Goal: Task Accomplishment & Management: Manage account settings

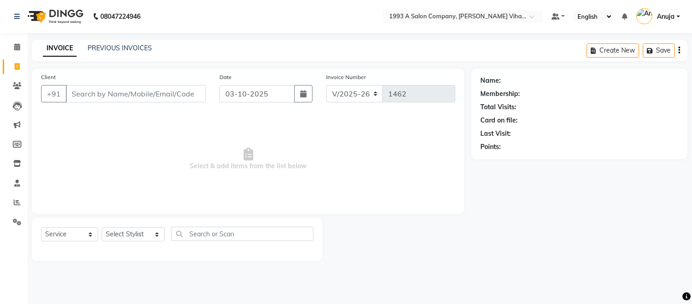
select select "4955"
select select "service"
click at [19, 42] on link "Calendar" at bounding box center [14, 47] width 22 height 15
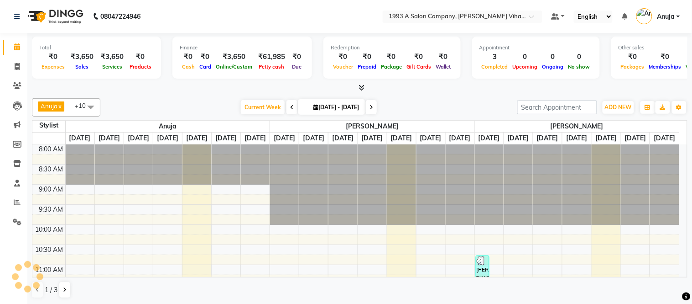
click at [364, 84] on icon at bounding box center [362, 87] width 6 height 7
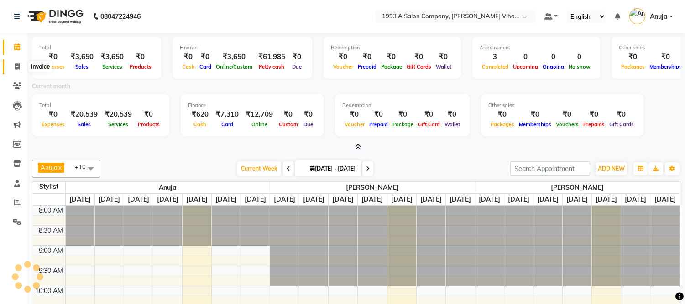
click at [10, 66] on span at bounding box center [17, 67] width 16 height 10
select select "service"
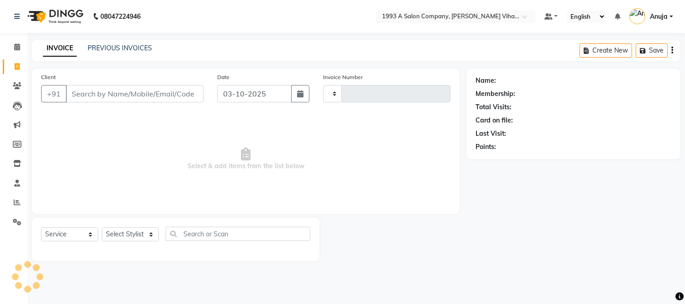
type input "1462"
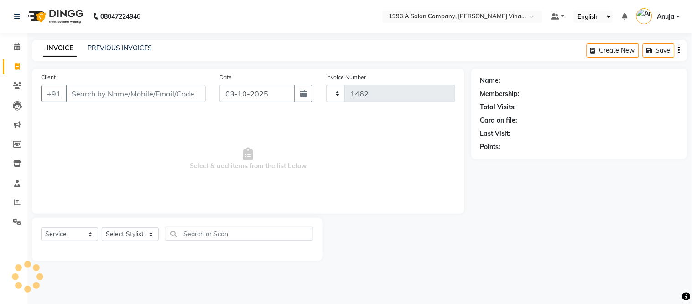
select select "4955"
click at [117, 47] on link "PREVIOUS INVOICES" at bounding box center [120, 48] width 64 height 8
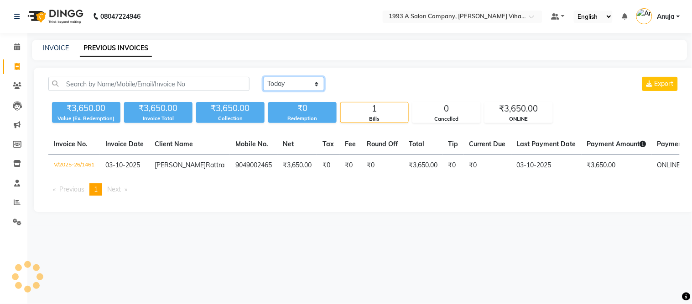
click at [283, 88] on select "[DATE] [DATE] Custom Range" at bounding box center [293, 84] width 61 height 14
select select "[DATE]"
click at [263, 77] on select "[DATE] [DATE] Custom Range" at bounding box center [293, 84] width 61 height 14
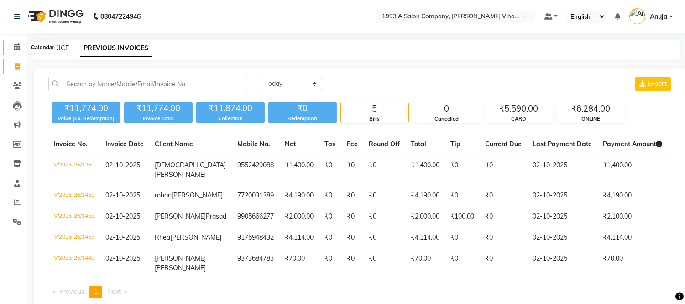
drag, startPoint x: 19, startPoint y: 47, endPoint x: 30, endPoint y: 40, distance: 13.3
click at [19, 47] on icon at bounding box center [17, 46] width 6 height 7
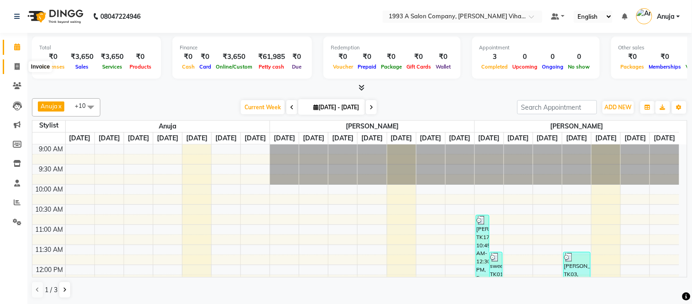
click at [20, 69] on span at bounding box center [17, 67] width 16 height 10
select select "service"
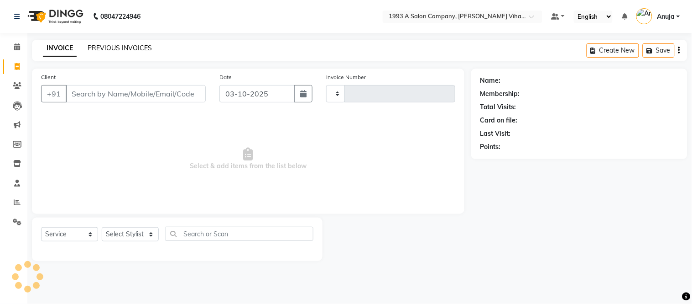
type input "1462"
select select "4955"
click at [122, 89] on input "Client" at bounding box center [136, 93] width 140 height 17
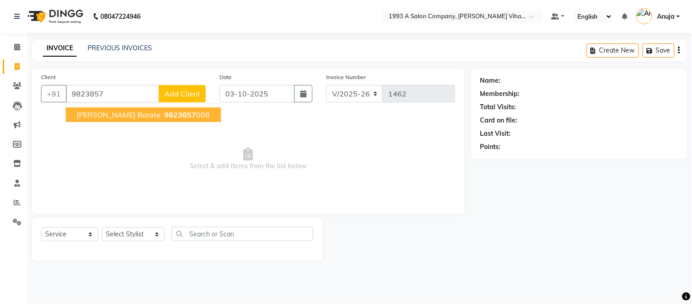
click at [164, 110] on span "9823857" at bounding box center [180, 114] width 32 height 9
type input "9823857008"
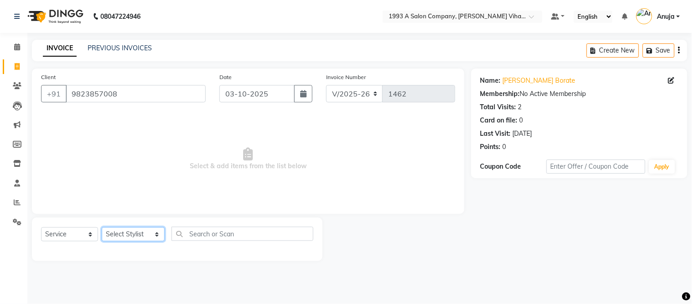
click at [134, 237] on select "Select Stylist [PERSON_NAME] [PERSON_NAME] Bhakti [PERSON_NAME] [PERSON_NAME] […" at bounding box center [133, 234] width 63 height 14
select select "91466"
click at [102, 227] on select "Select Stylist [PERSON_NAME] [PERSON_NAME] Bhakti [PERSON_NAME] [PERSON_NAME] […" at bounding box center [133, 234] width 63 height 14
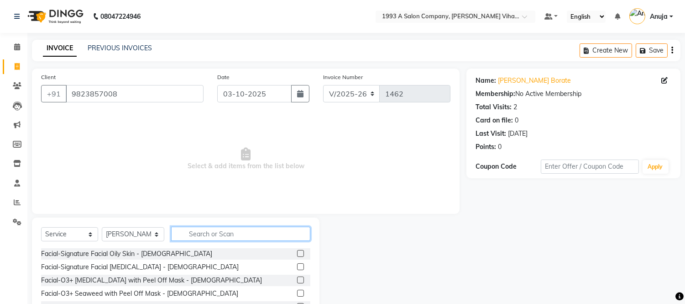
click at [239, 231] on input "text" at bounding box center [240, 233] width 139 height 14
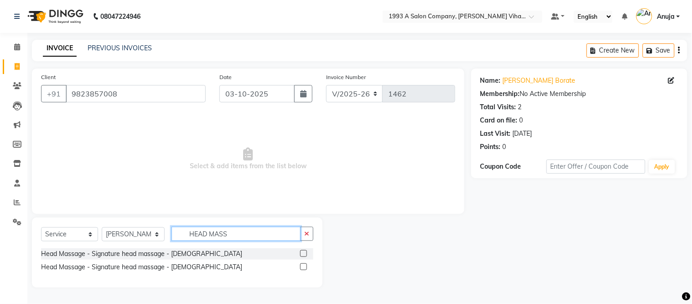
type input "HEAD MASS"
click at [302, 265] on label at bounding box center [303, 266] width 7 height 7
click at [302, 265] on input "checkbox" at bounding box center [303, 267] width 6 height 6
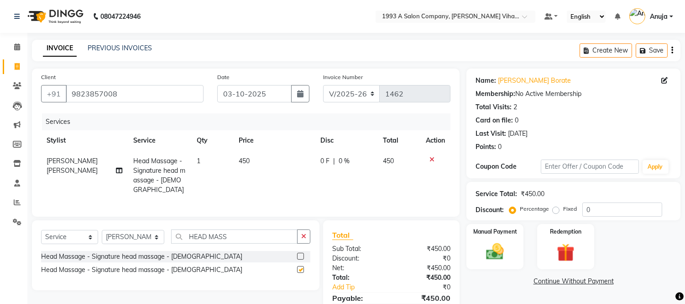
checkbox input "false"
click at [303, 254] on label at bounding box center [300, 255] width 7 height 7
click at [303, 254] on input "checkbox" at bounding box center [300, 256] width 6 height 6
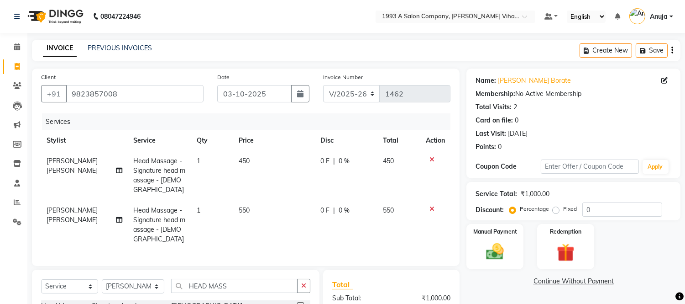
checkbox input "false"
drag, startPoint x: 431, startPoint y: 157, endPoint x: 382, endPoint y: 157, distance: 48.8
click at [431, 157] on icon at bounding box center [432, 159] width 5 height 6
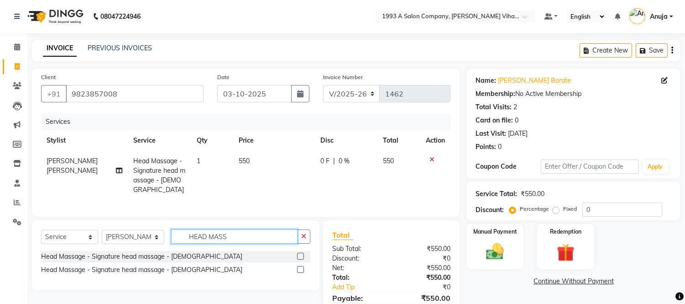
drag, startPoint x: 232, startPoint y: 229, endPoint x: 160, endPoint y: 233, distance: 72.3
click at [160, 233] on div "Select Service Product Membership Package Voucher Prepaid Gift Card Select Styl…" at bounding box center [175, 239] width 269 height 21
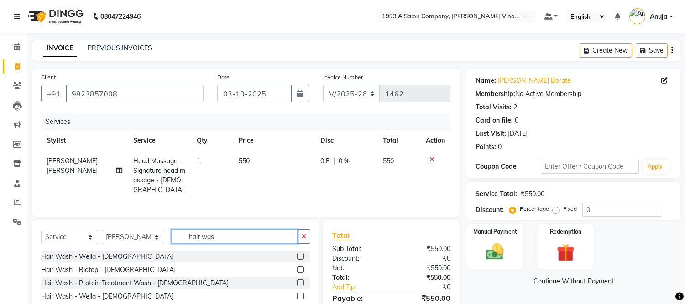
type input "hair was"
click at [297, 252] on div at bounding box center [303, 256] width 13 height 11
click at [297, 252] on label at bounding box center [300, 255] width 7 height 7
click at [297, 253] on input "checkbox" at bounding box center [300, 256] width 6 height 6
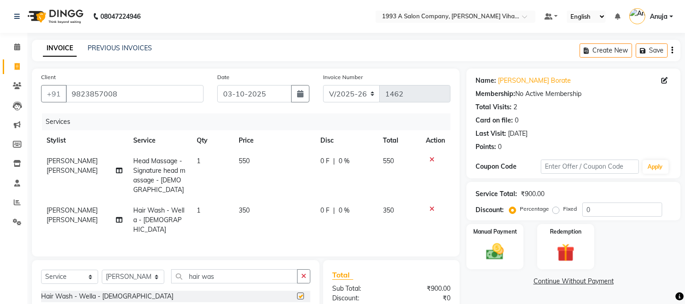
checkbox input "false"
click at [137, 269] on select "Select Stylist [PERSON_NAME] [PERSON_NAME] Bhakti [PERSON_NAME] [PERSON_NAME] […" at bounding box center [133, 276] width 63 height 14
select select "91465"
click at [102, 269] on select "Select Stylist [PERSON_NAME] [PERSON_NAME] Bhakti [PERSON_NAME] [PERSON_NAME] […" at bounding box center [133, 276] width 63 height 14
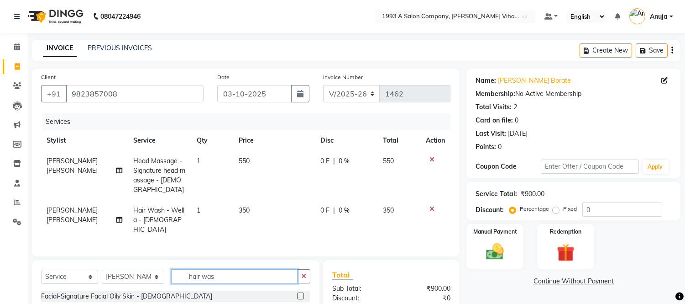
drag, startPoint x: 221, startPoint y: 264, endPoint x: 57, endPoint y: 265, distance: 164.8
click at [57, 269] on div "Select Service Product Membership Package Voucher Prepaid Gift Card Select Styl…" at bounding box center [175, 279] width 269 height 21
type input "under"
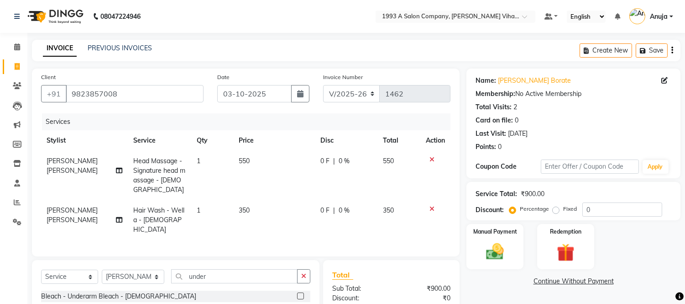
click at [298, 303] on label at bounding box center [300, 308] width 7 height 7
click at [298, 303] on input "checkbox" at bounding box center [300, 309] width 6 height 6
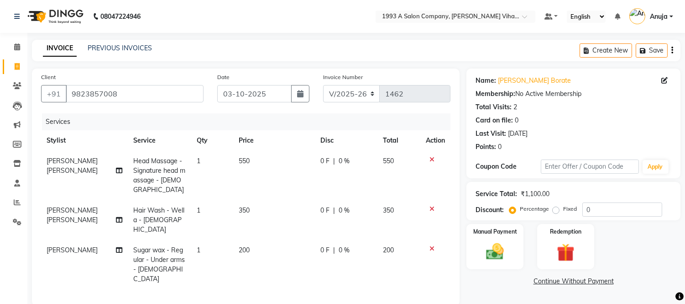
checkbox input "false"
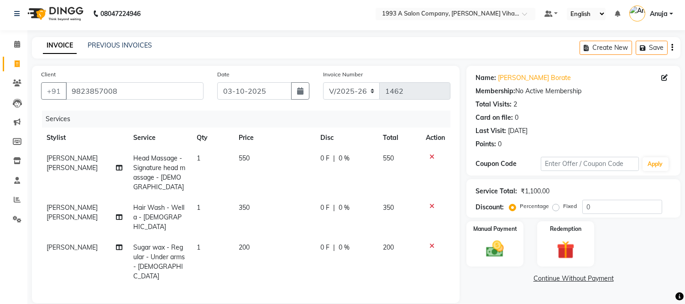
scroll to position [101, 0]
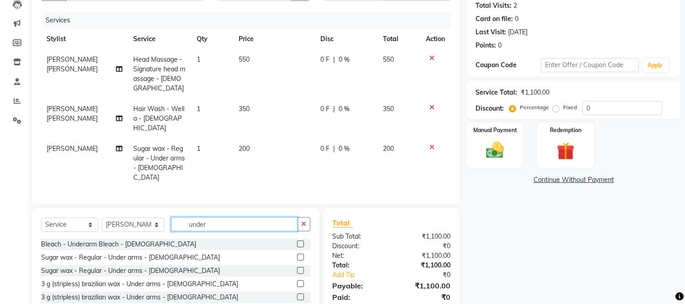
drag, startPoint x: 221, startPoint y: 199, endPoint x: 90, endPoint y: 212, distance: 131.7
click at [90, 217] on div "Select Service Product Membership Package Voucher Prepaid Gift Card Select Styl…" at bounding box center [175, 227] width 269 height 21
type input "wax"
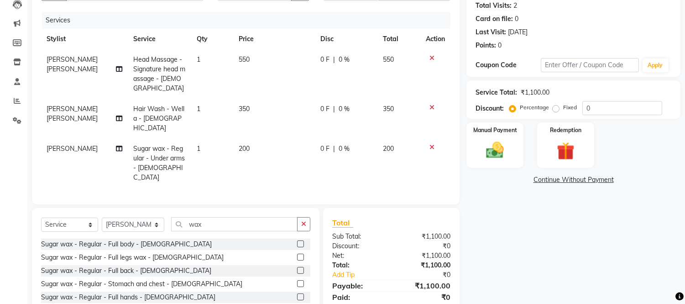
click at [297, 293] on label at bounding box center [300, 296] width 7 height 7
click at [297, 294] on input "checkbox" at bounding box center [300, 297] width 6 height 6
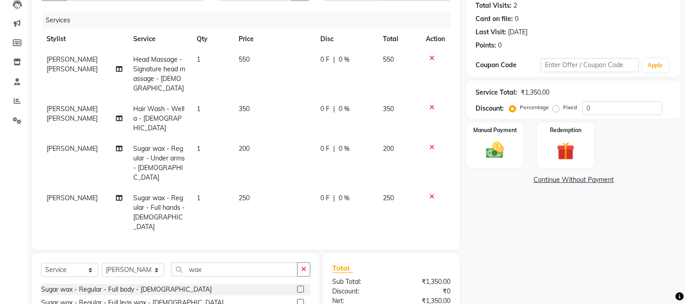
checkbox input "false"
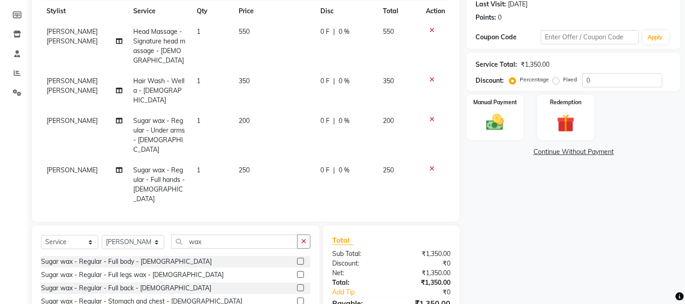
scroll to position [152, 0]
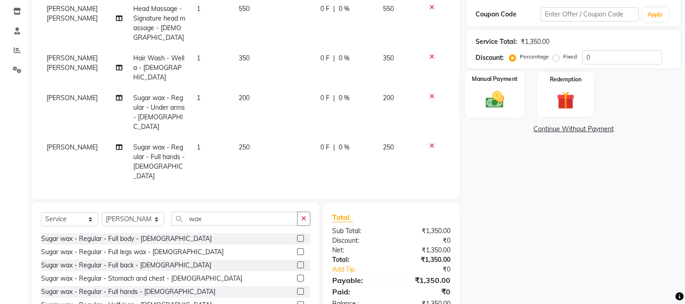
click at [495, 109] on img at bounding box center [495, 99] width 30 height 21
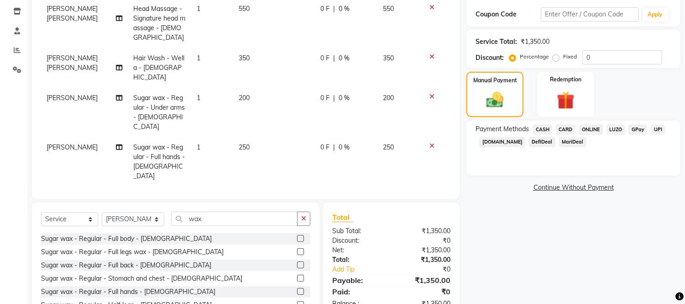
click at [540, 130] on span "CASH" at bounding box center [543, 129] width 20 height 10
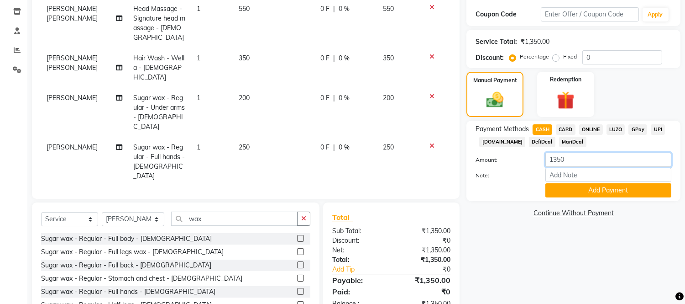
drag, startPoint x: 571, startPoint y: 160, endPoint x: 509, endPoint y: 167, distance: 62.0
click at [508, 168] on div "Amount: 1350 Note: Add Payment" at bounding box center [574, 174] width 196 height 45
type input "1000"
click at [579, 191] on button "Add Payment" at bounding box center [608, 190] width 126 height 14
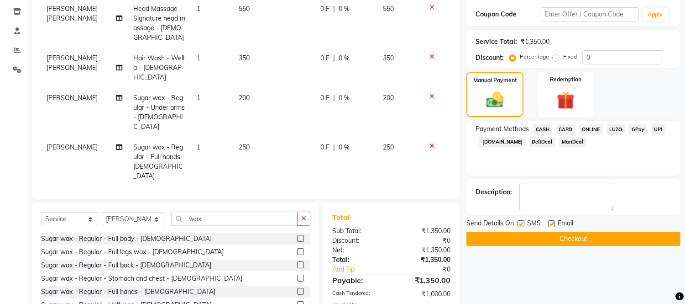
click at [589, 126] on span "ONLINE" at bounding box center [591, 129] width 24 height 10
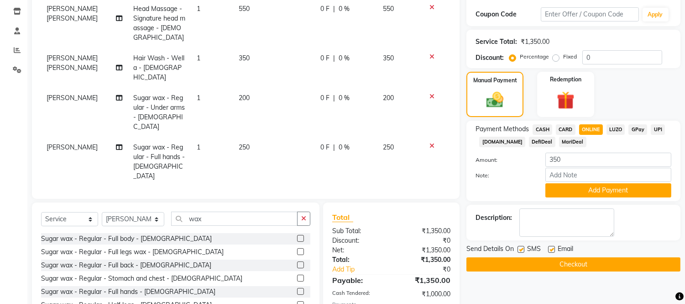
drag, startPoint x: 521, startPoint y: 247, endPoint x: 526, endPoint y: 247, distance: 4.6
click at [524, 247] on label at bounding box center [521, 249] width 7 height 7
click at [524, 247] on input "checkbox" at bounding box center [521, 249] width 6 height 6
checkbox input "false"
click at [551, 248] on label at bounding box center [551, 249] width 7 height 7
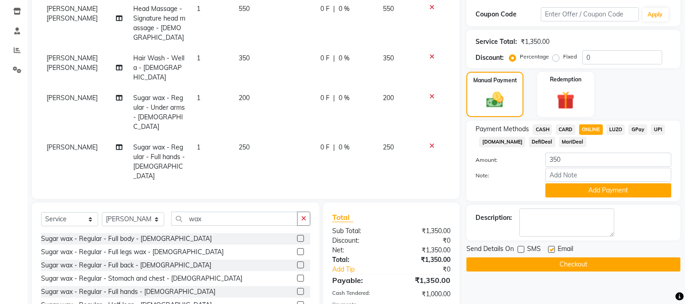
click at [551, 248] on input "checkbox" at bounding box center [551, 249] width 6 height 6
checkbox input "false"
click at [603, 189] on button "Add Payment" at bounding box center [608, 190] width 126 height 14
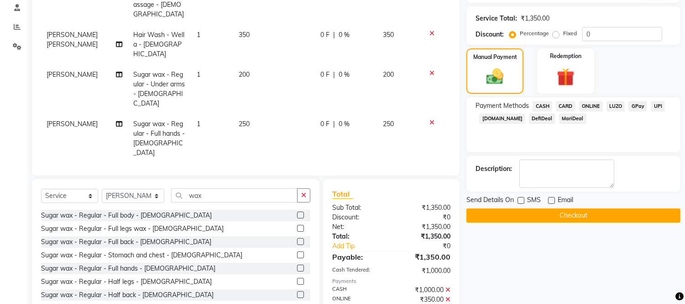
scroll to position [194, 0]
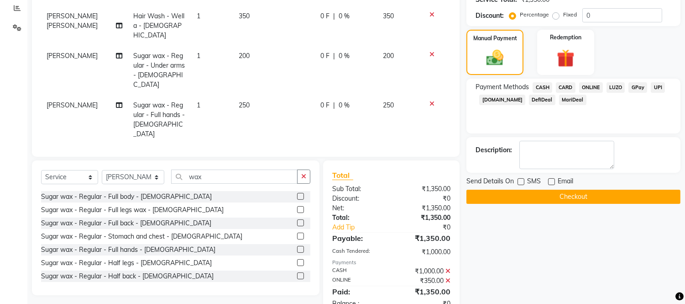
click at [582, 201] on button "Checkout" at bounding box center [574, 196] width 214 height 14
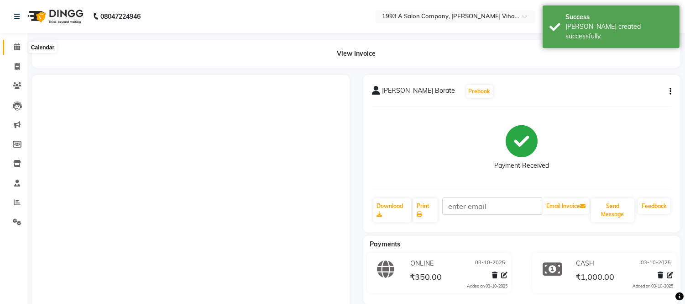
click at [21, 52] on span at bounding box center [17, 47] width 16 height 10
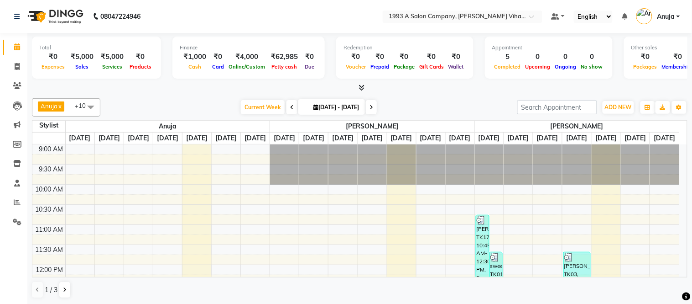
click at [360, 85] on icon at bounding box center [362, 87] width 6 height 7
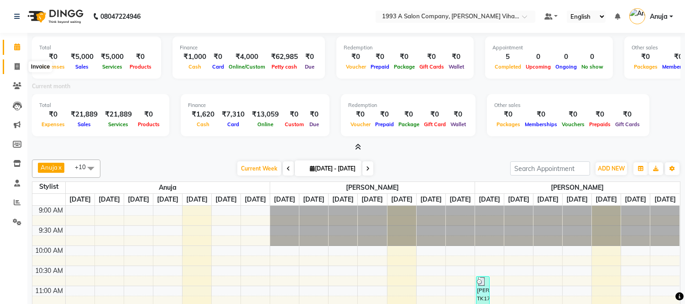
click at [18, 70] on span at bounding box center [17, 67] width 16 height 10
select select "service"
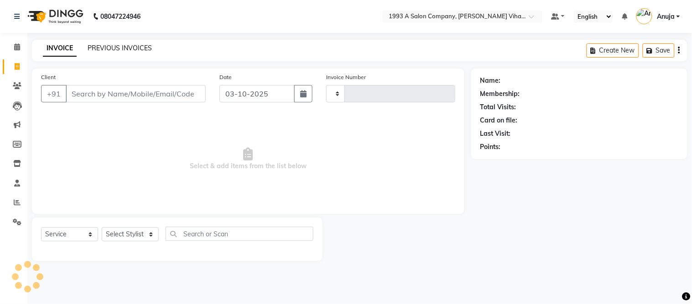
type input "1463"
select select "4955"
click at [308, 91] on button "button" at bounding box center [303, 93] width 18 height 17
select select "10"
select select "2025"
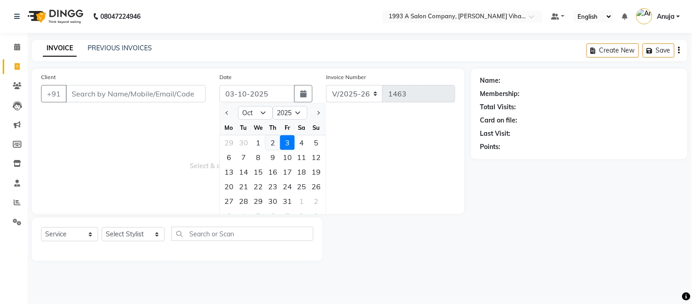
click at [274, 136] on div "2" at bounding box center [273, 142] width 15 height 15
type input "02-10-2025"
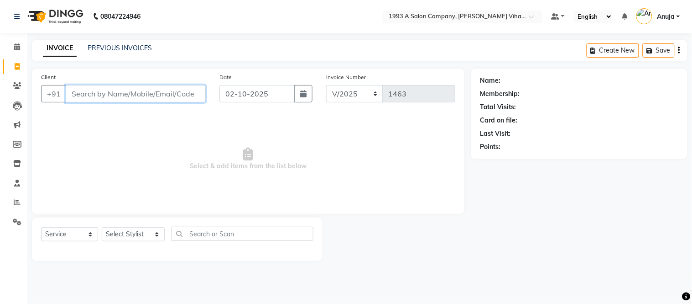
click at [134, 92] on input "Client" at bounding box center [136, 93] width 140 height 17
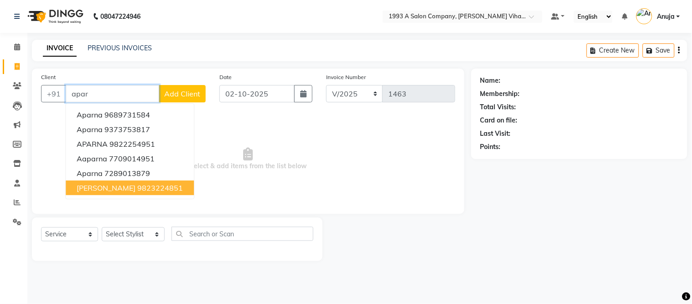
click at [122, 189] on span "[PERSON_NAME]" at bounding box center [106, 187] width 59 height 9
type input "9823224851"
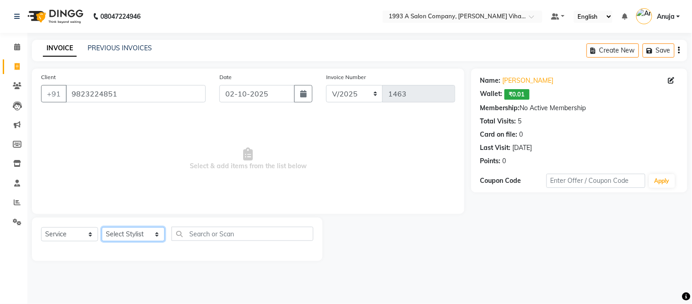
click at [120, 236] on select "Select Stylist [PERSON_NAME] [PERSON_NAME] Bhakti [PERSON_NAME] [PERSON_NAME] […" at bounding box center [133, 234] width 63 height 14
select select "71067"
click at [102, 227] on select "Select Stylist [PERSON_NAME] [PERSON_NAME] Bhakti [PERSON_NAME] [PERSON_NAME] […" at bounding box center [133, 234] width 63 height 14
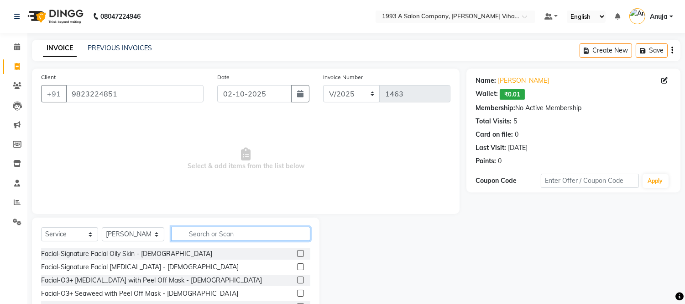
click at [226, 239] on input "text" at bounding box center [240, 233] width 139 height 14
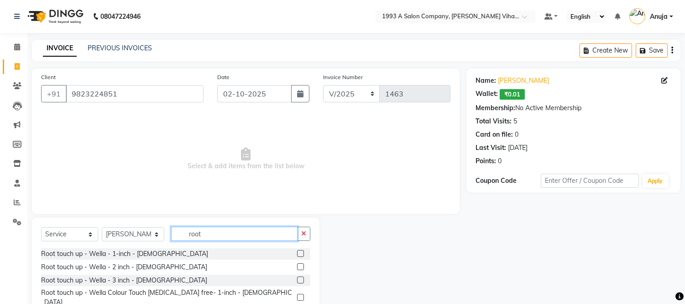
type input "root"
click at [304, 252] on label at bounding box center [300, 253] width 7 height 7
click at [303, 252] on input "checkbox" at bounding box center [300, 254] width 6 height 6
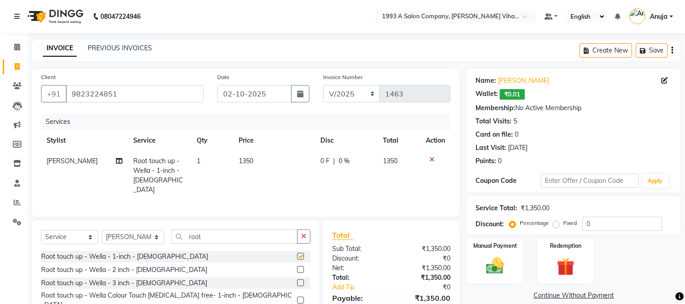
checkbox input "false"
click at [432, 158] on icon at bounding box center [432, 159] width 5 height 6
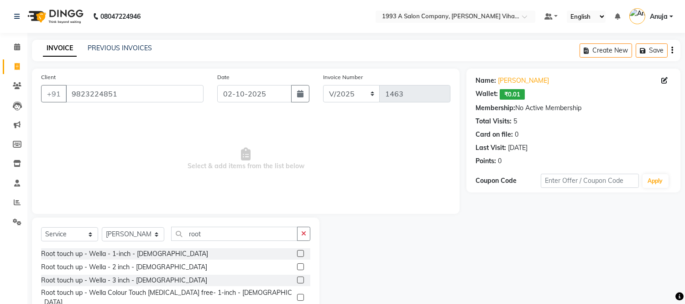
click at [301, 294] on label at bounding box center [300, 297] width 7 height 7
click at [301, 294] on input "checkbox" at bounding box center [300, 297] width 6 height 6
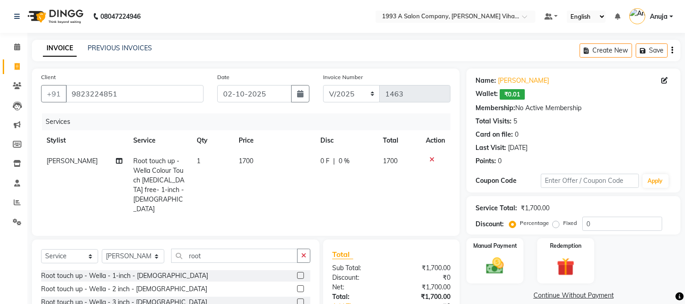
checkbox input "false"
drag, startPoint x: 226, startPoint y: 242, endPoint x: 38, endPoint y: 252, distance: 188.4
click at [38, 252] on div "Select Service Product Membership Package Voucher Prepaid Gift Card Select Styl…" at bounding box center [176, 306] width 288 height 135
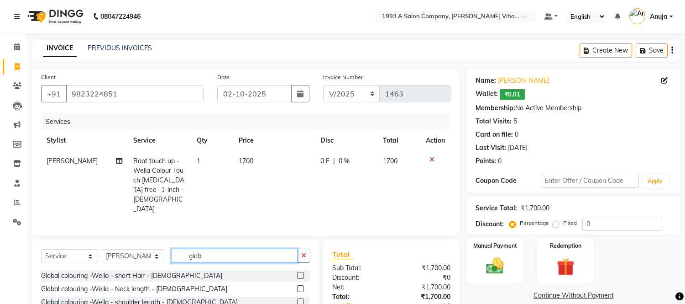
type input "glob"
click at [297, 298] on label at bounding box center [300, 301] width 7 height 7
click at [297, 299] on input "checkbox" at bounding box center [300, 302] width 6 height 6
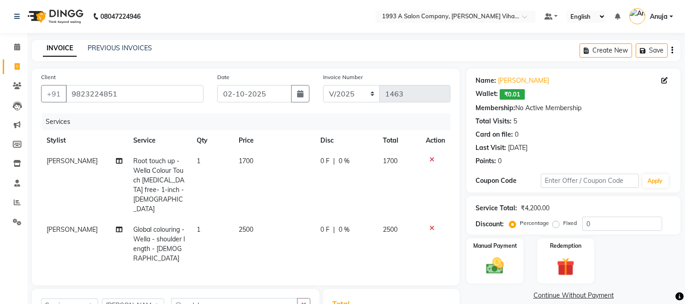
checkbox input "false"
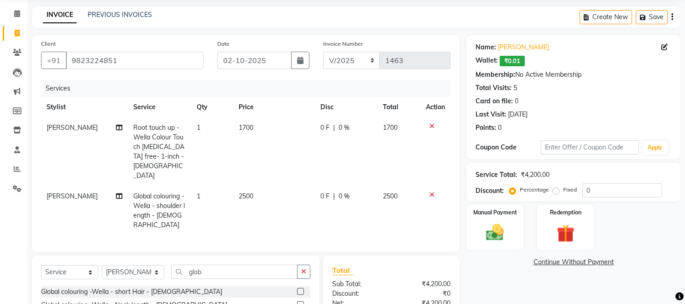
scroll to position [51, 0]
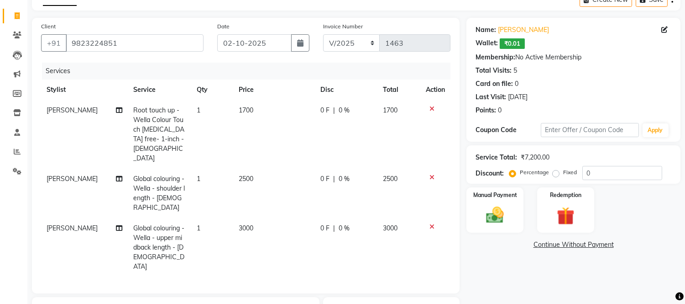
checkbox input "false"
click at [430, 223] on icon at bounding box center [432, 226] width 5 height 6
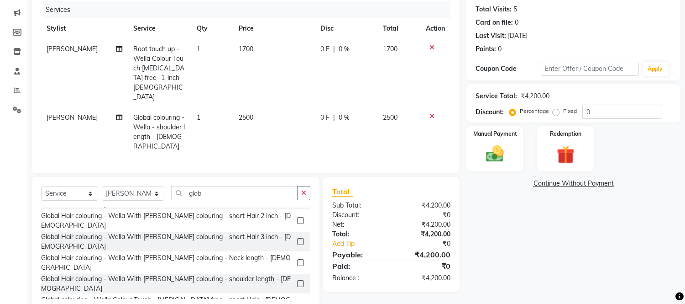
scroll to position [253, 0]
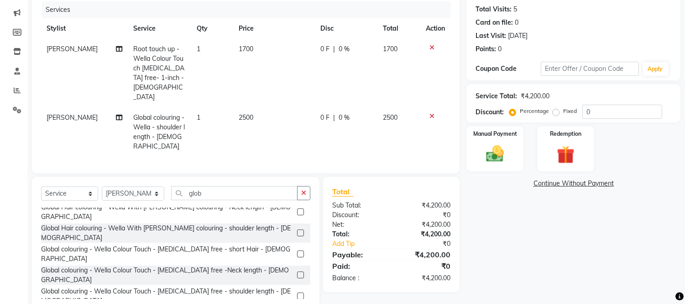
click at [297, 292] on label at bounding box center [300, 295] width 7 height 7
click at [297, 293] on input "checkbox" at bounding box center [300, 296] width 6 height 6
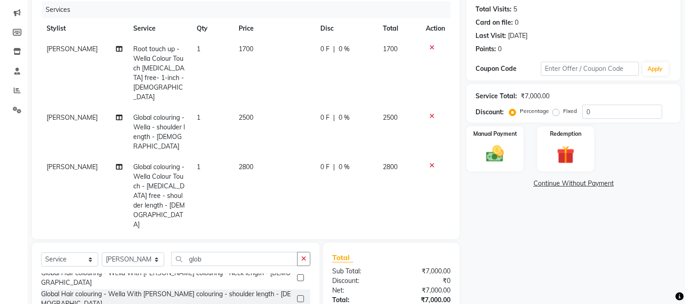
checkbox input "false"
click at [427, 113] on div at bounding box center [435, 116] width 19 height 6
click at [431, 113] on icon at bounding box center [432, 116] width 5 height 6
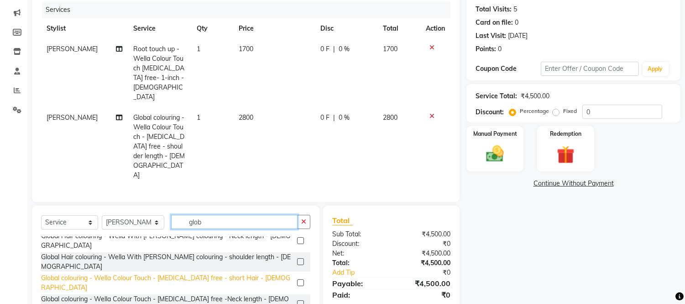
drag, startPoint x: 208, startPoint y: 192, endPoint x: 127, endPoint y: 204, distance: 81.8
click at [127, 205] on div "Select Service Product Membership Package Voucher Prepaid Gift Card Select Styl…" at bounding box center [176, 272] width 288 height 135
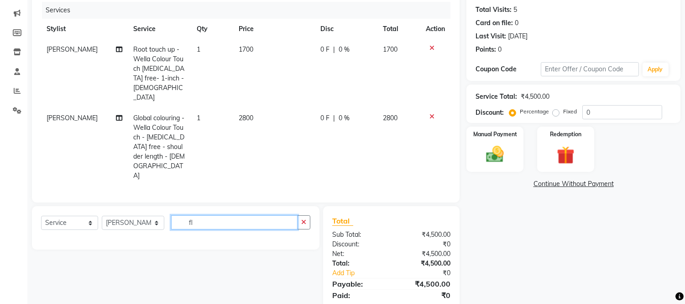
scroll to position [112, 0]
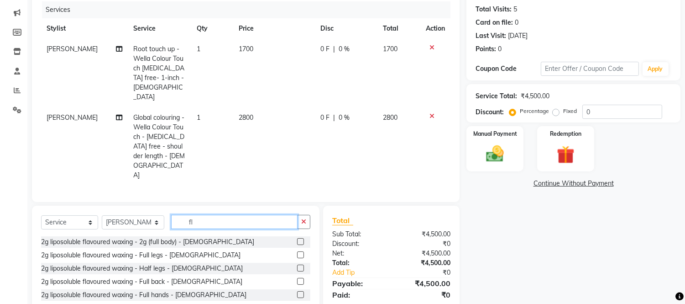
type input "f"
type input "s"
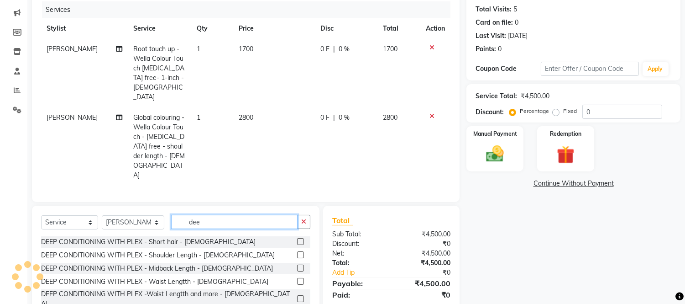
type input "dee"
click at [300, 251] on label at bounding box center [300, 254] width 7 height 7
click at [300, 252] on input "checkbox" at bounding box center [300, 255] width 6 height 6
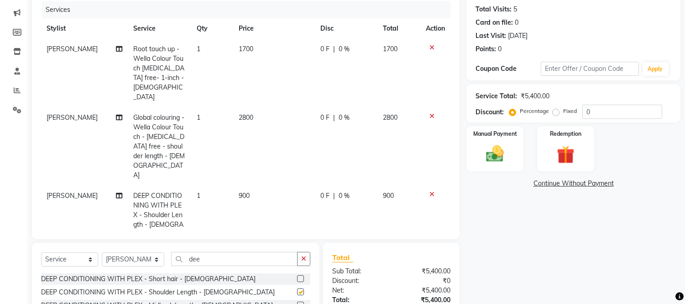
checkbox input "false"
click at [248, 185] on td "900" at bounding box center [274, 214] width 82 height 59
select select "71067"
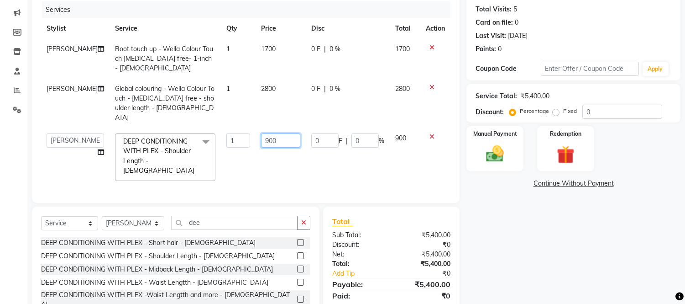
drag, startPoint x: 271, startPoint y: 126, endPoint x: 156, endPoint y: 143, distance: 116.8
click at [156, 143] on tr "[PERSON_NAME] [PERSON_NAME] Bhakti [PERSON_NAME] [PERSON_NAME] [PERSON_NAME] [P…" at bounding box center [245, 157] width 409 height 58
type input "1000"
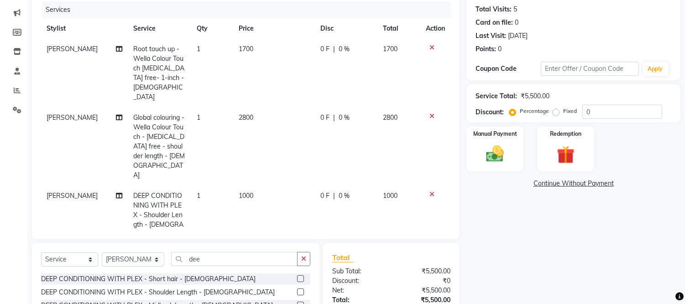
click at [245, 185] on td "1000" at bounding box center [274, 214] width 82 height 59
select select "71067"
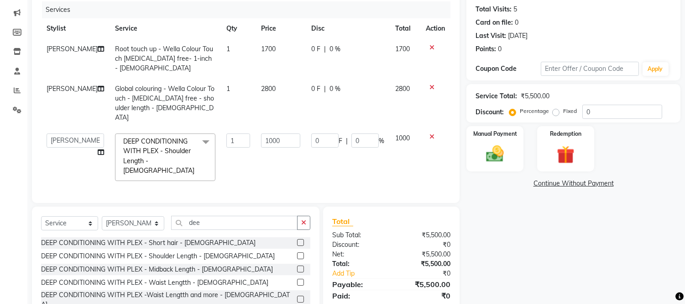
click at [354, 169] on div "Services Stylist Service Qty Price Disc Total Action [PERSON_NAME] touch up - W…" at bounding box center [245, 97] width 409 height 192
click at [544, 222] on div "Name: [PERSON_NAME] Wallet: ₹0.01 Membership: No Active Membership Total Visits…" at bounding box center [577, 147] width 221 height 380
drag, startPoint x: 608, startPoint y: 112, endPoint x: 518, endPoint y: 112, distance: 90.8
click at [518, 112] on div "Percentage Fixed 0" at bounding box center [586, 112] width 151 height 14
type input "5"
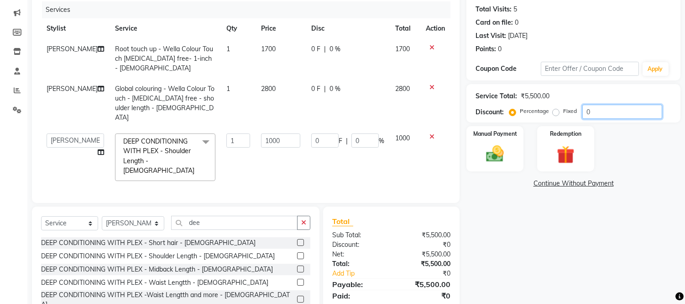
type input "50"
type input "5"
type input "50"
type input "500"
type input "50"
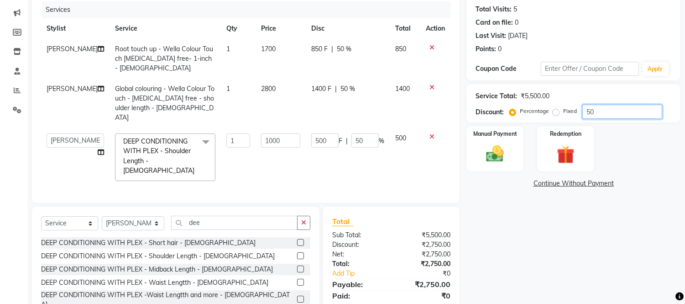
type input "50"
click at [545, 225] on div "Name: [PERSON_NAME] Wallet: ₹0.01 Membership: No Active Membership Total Visits…" at bounding box center [577, 147] width 221 height 380
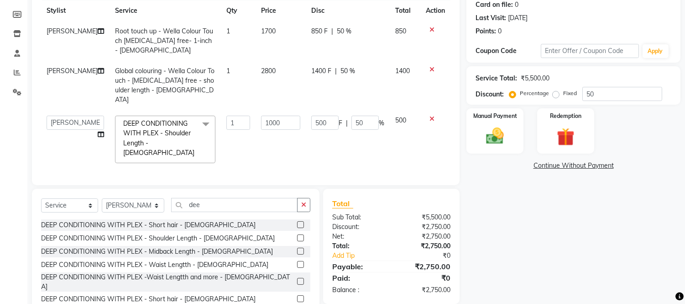
scroll to position [139, 0]
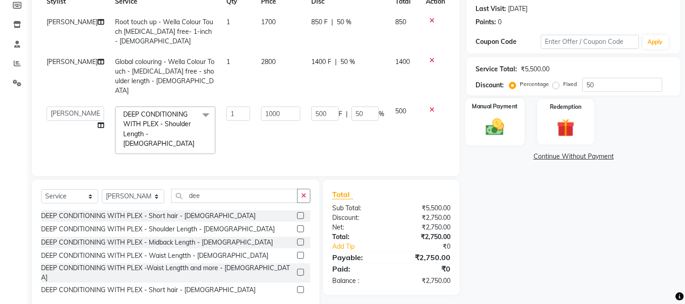
click at [503, 132] on img at bounding box center [495, 126] width 30 height 21
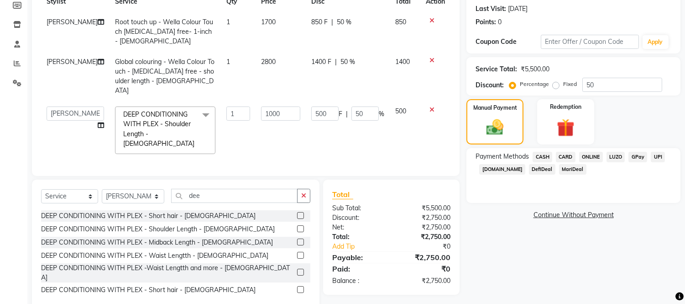
click at [586, 154] on span "ONLINE" at bounding box center [591, 157] width 24 height 10
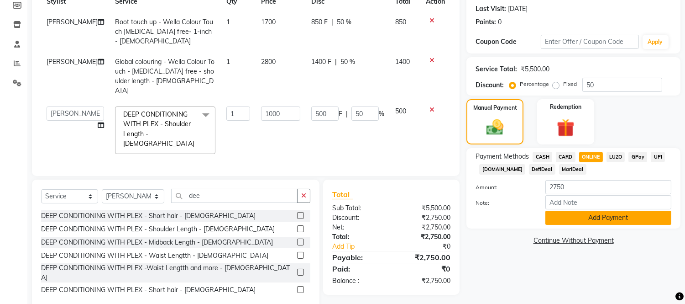
click at [583, 218] on button "Add Payment" at bounding box center [608, 217] width 126 height 14
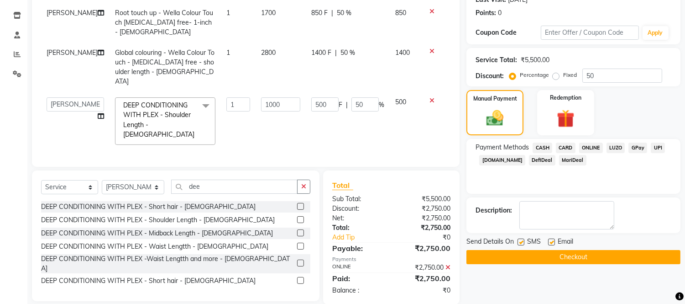
scroll to position [151, 0]
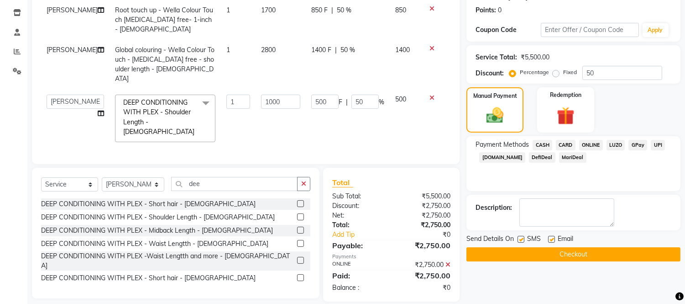
drag, startPoint x: 523, startPoint y: 238, endPoint x: 540, endPoint y: 236, distance: 17.4
click at [525, 238] on div "SMS" at bounding box center [533, 239] width 31 height 11
drag, startPoint x: 551, startPoint y: 238, endPoint x: 530, endPoint y: 242, distance: 21.4
click at [550, 238] on label at bounding box center [551, 239] width 7 height 7
click at [550, 238] on input "checkbox" at bounding box center [551, 239] width 6 height 6
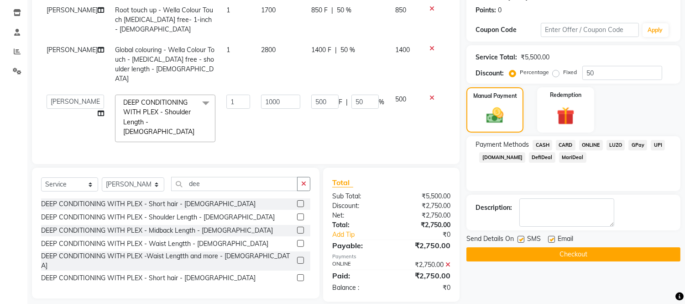
checkbox input "false"
click at [525, 239] on div "SMS" at bounding box center [533, 239] width 31 height 11
click at [521, 239] on label at bounding box center [521, 239] width 7 height 7
click at [521, 239] on input "checkbox" at bounding box center [521, 239] width 6 height 6
checkbox input "false"
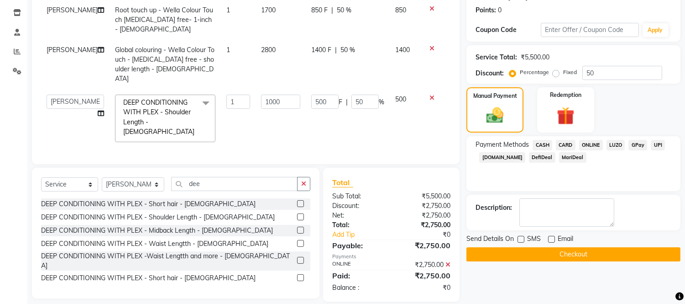
click at [525, 257] on button "Checkout" at bounding box center [574, 254] width 214 height 14
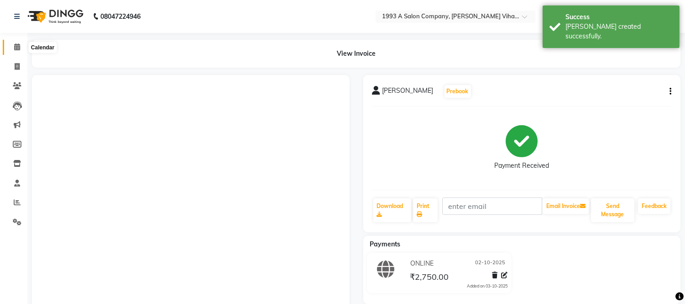
click at [19, 43] on icon at bounding box center [17, 46] width 6 height 7
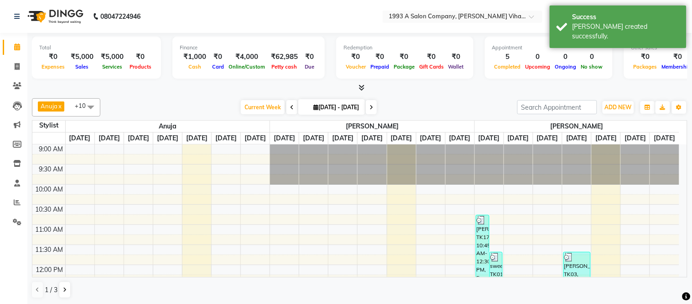
click at [362, 84] on icon at bounding box center [362, 87] width 6 height 7
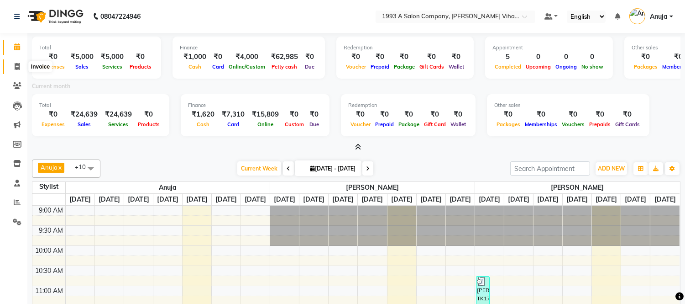
click at [21, 68] on span at bounding box center [17, 67] width 16 height 10
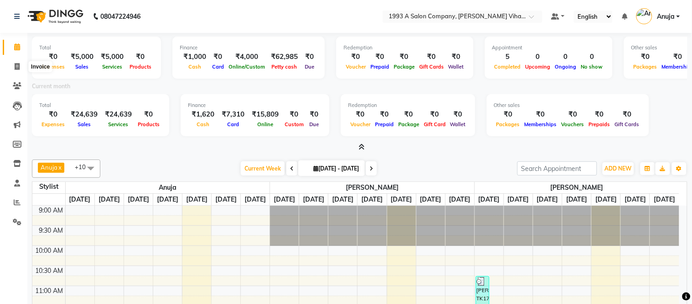
select select "service"
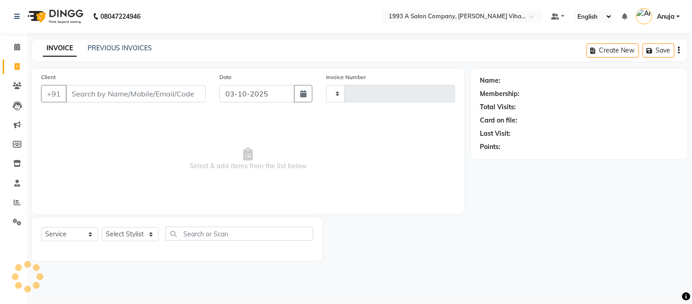
click at [122, 52] on div "PREVIOUS INVOICES" at bounding box center [120, 48] width 64 height 10
type input "1464"
select select "4955"
click at [128, 47] on link "PREVIOUS INVOICES" at bounding box center [120, 48] width 64 height 8
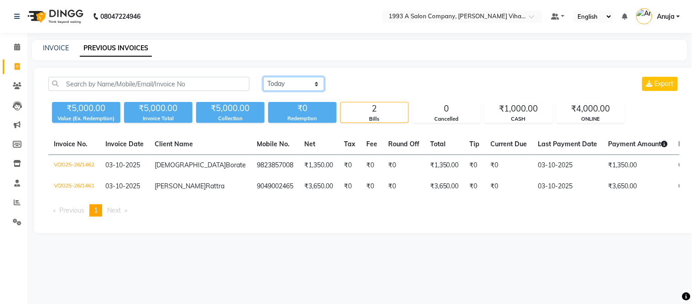
click at [284, 80] on select "[DATE] [DATE] Custom Range" at bounding box center [293, 84] width 61 height 14
select select "range"
click at [263, 77] on select "[DATE] [DATE] Custom Range" at bounding box center [293, 84] width 61 height 14
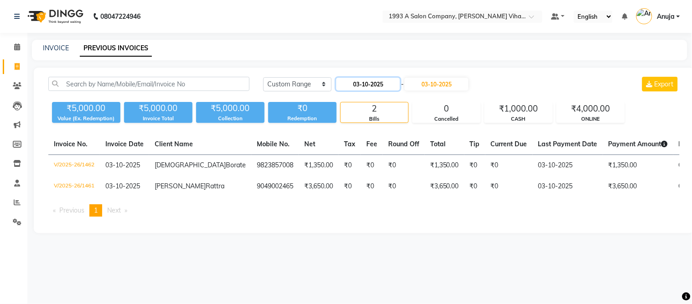
click at [355, 86] on input "03-10-2025" at bounding box center [368, 84] width 64 height 13
select select "10"
select select "2025"
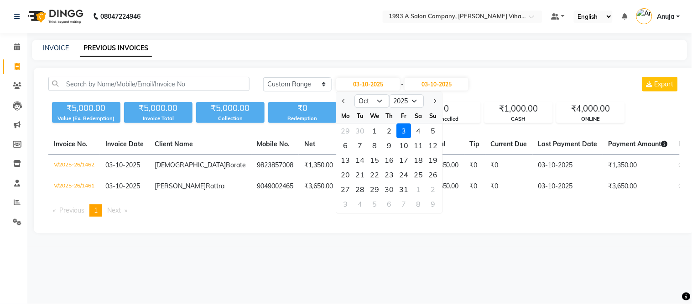
drag, startPoint x: 373, startPoint y: 129, endPoint x: 379, endPoint y: 125, distance: 6.8
click at [373, 130] on div "1" at bounding box center [375, 130] width 15 height 15
type input "01-10-2025"
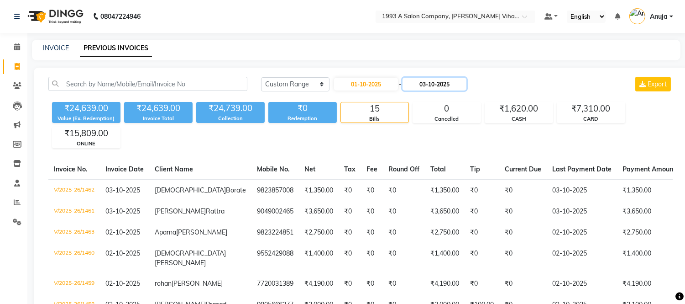
click at [437, 81] on input "03-10-2025" at bounding box center [435, 84] width 64 height 13
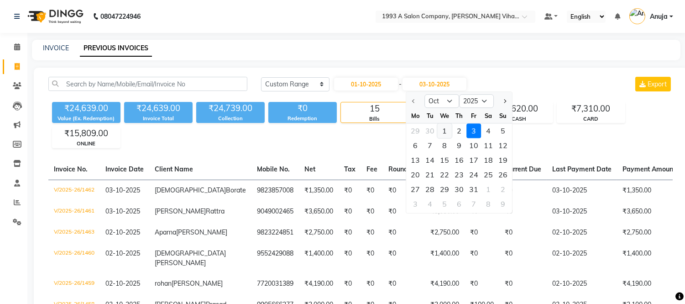
click at [440, 131] on div "1" at bounding box center [444, 130] width 15 height 15
type input "01-10-2025"
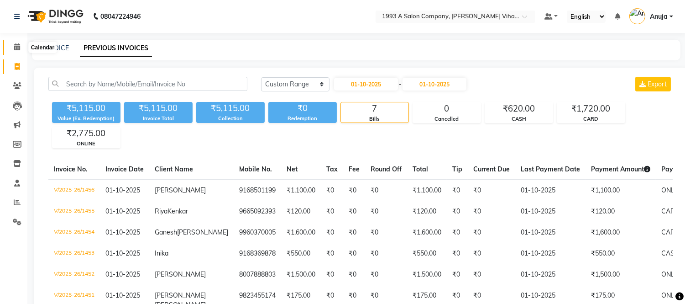
click at [14, 48] on icon at bounding box center [17, 46] width 6 height 7
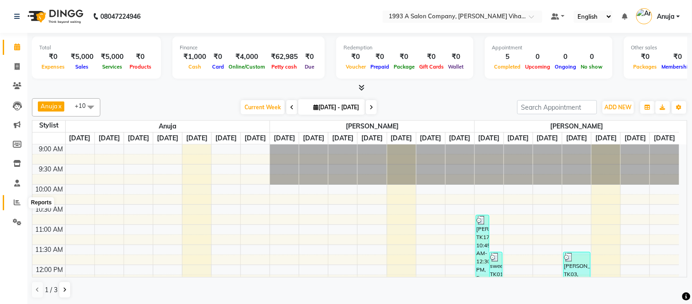
click at [23, 198] on span at bounding box center [17, 202] width 16 height 10
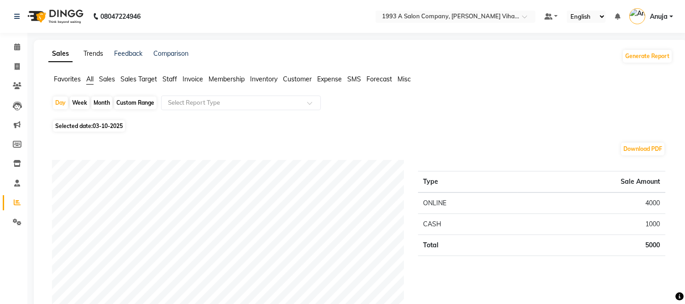
click at [93, 53] on link "Trends" at bounding box center [94, 53] width 20 height 8
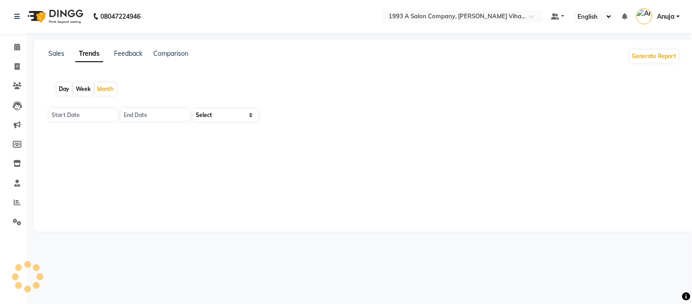
type input "01-10-2025"
type input "[DATE]"
select select "by_client"
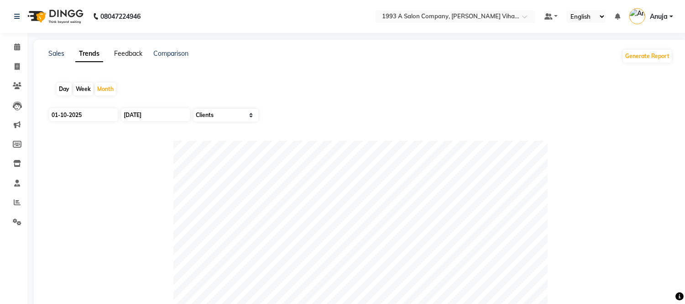
click at [126, 53] on link "Feedback" at bounding box center [128, 53] width 28 height 8
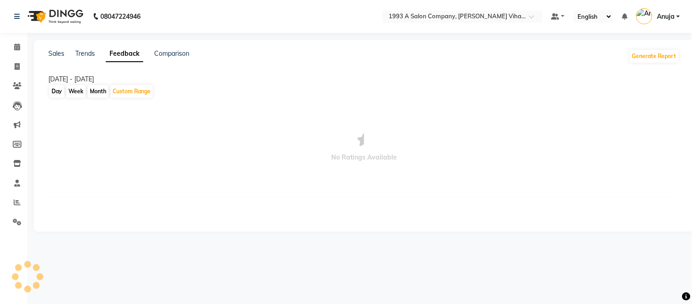
click at [175, 48] on div "Sales Trends Feedback Comparison Generate Report [DATE] - [DATE] Day Week Month…" at bounding box center [364, 136] width 661 height 192
click at [173, 50] on link "Comparison" at bounding box center [171, 53] width 35 height 8
select select "single_date"
select select "single_date_dash"
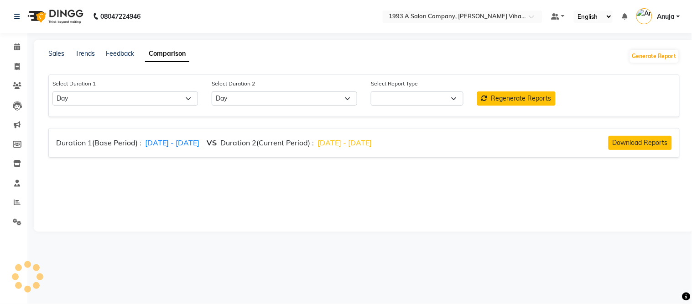
select select "comparison_report"
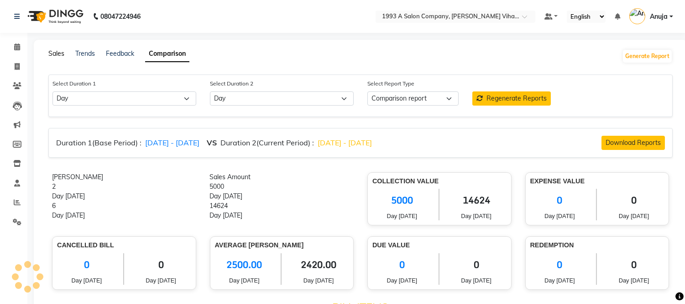
click at [62, 50] on link "Sales" at bounding box center [56, 53] width 16 height 8
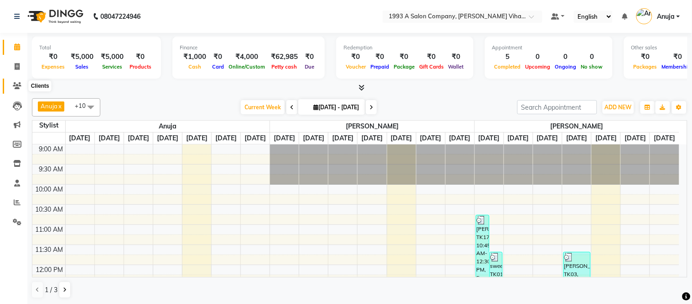
click at [16, 83] on icon at bounding box center [17, 85] width 9 height 7
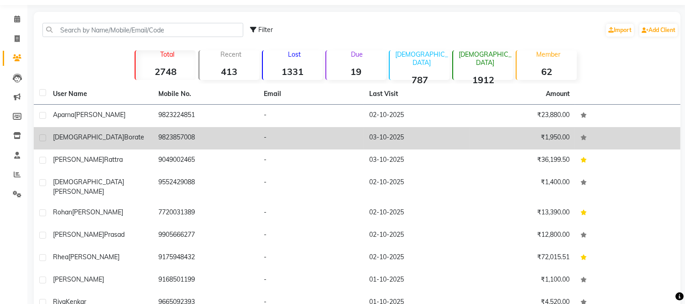
scroll to position [51, 0]
